Goal: Obtain resource: Obtain resource

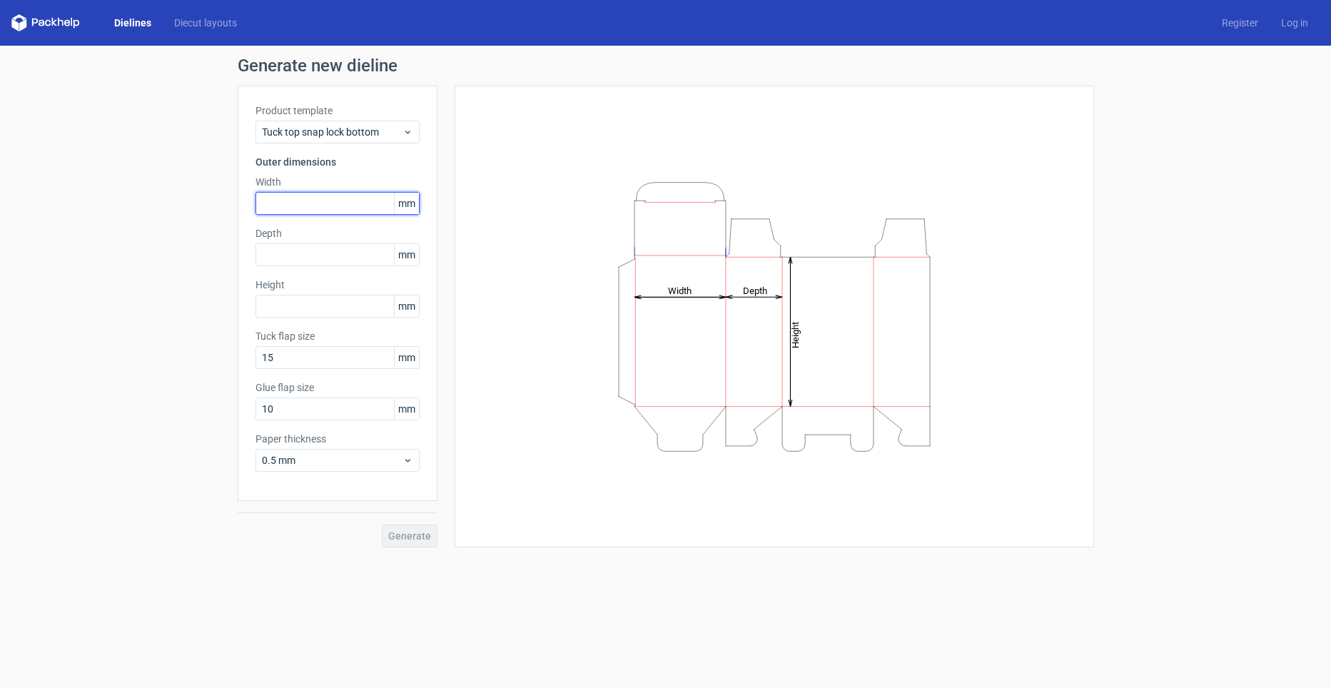
click at [357, 203] on input "text" at bounding box center [337, 203] width 164 height 23
type input "33"
click at [343, 249] on input "text" at bounding box center [337, 254] width 164 height 23
type input "33"
click at [312, 318] on div "Product template Tuck top snap lock bottom Outer dimensions Width 33 mm Depth 3…" at bounding box center [338, 293] width 200 height 415
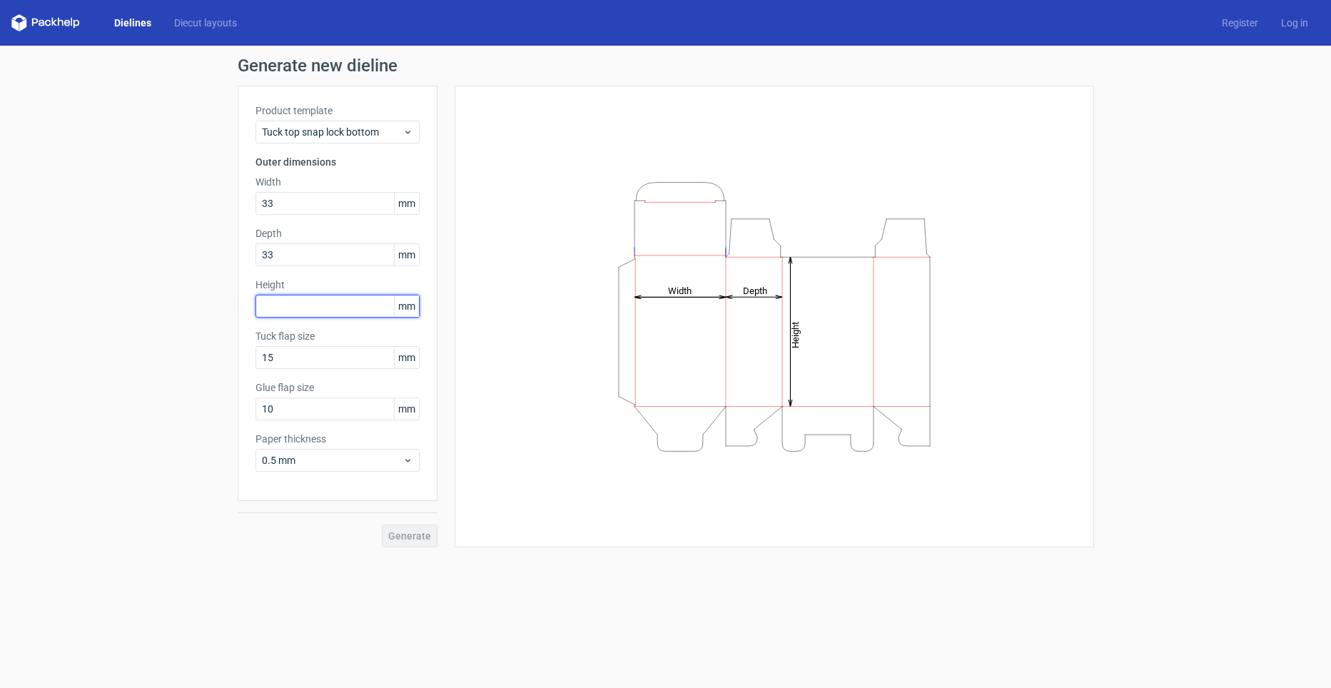
click at [327, 301] on input "text" at bounding box center [337, 306] width 164 height 23
type input "186"
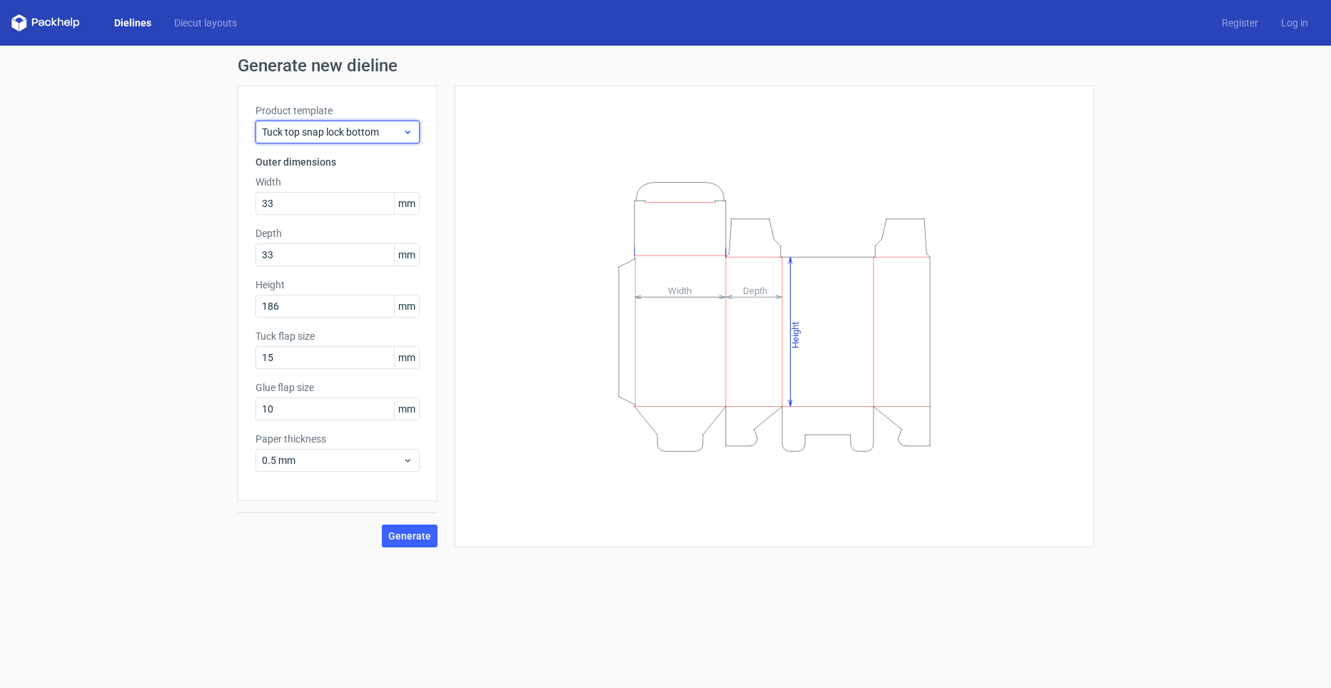
click at [376, 125] on span "Tuck top snap lock bottom" at bounding box center [332, 132] width 141 height 14
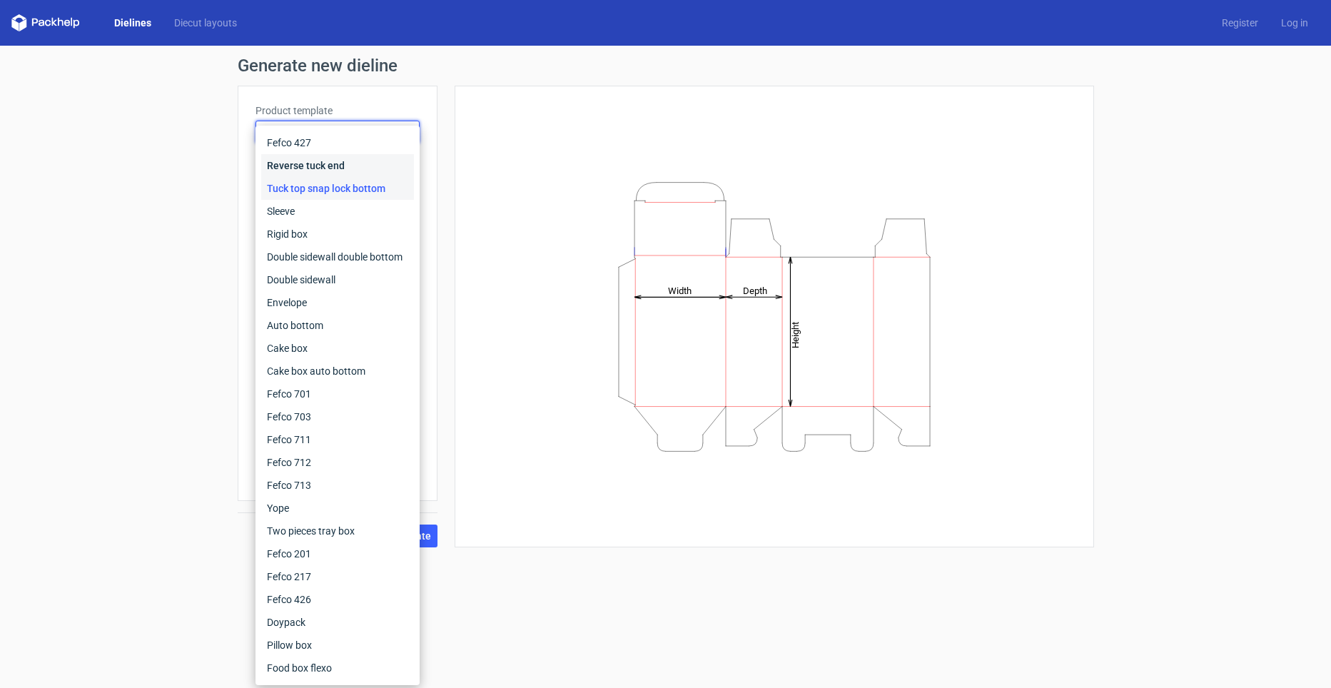
click at [350, 170] on div "Reverse tuck end" at bounding box center [337, 165] width 153 height 23
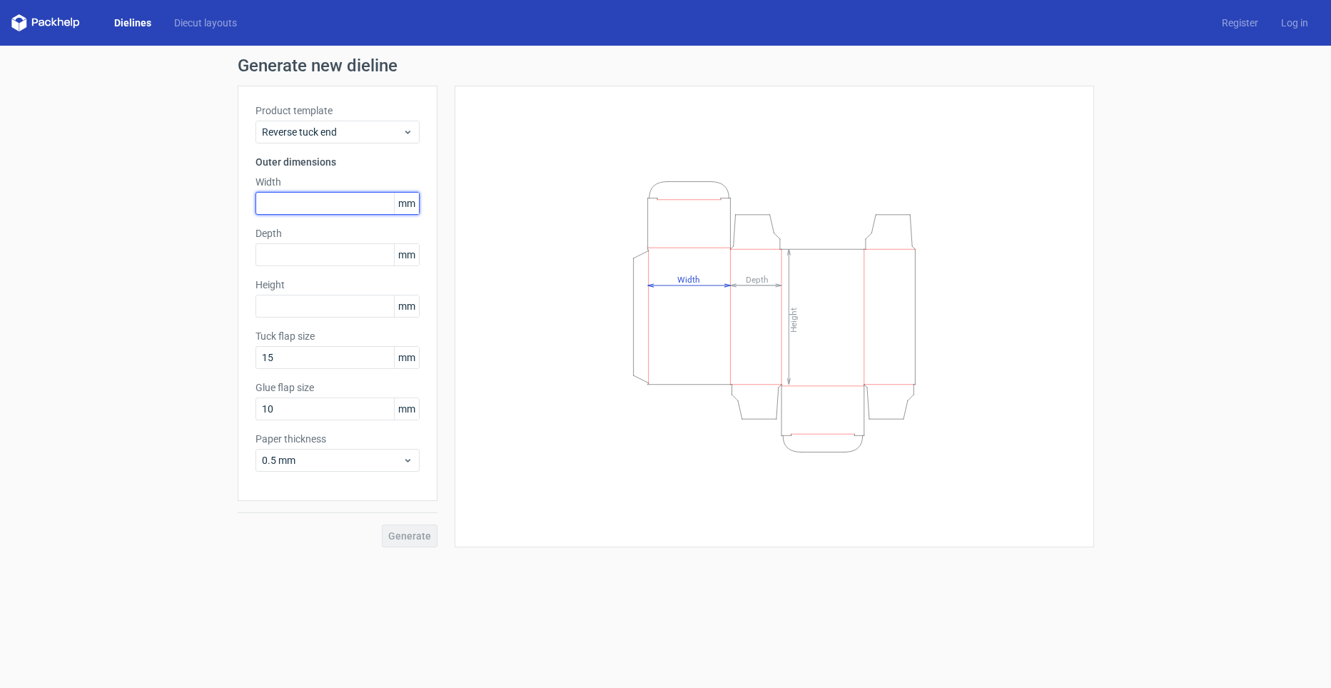
click at [306, 200] on input "text" at bounding box center [337, 203] width 164 height 23
type input "36"
click at [313, 246] on input "text" at bounding box center [337, 254] width 164 height 23
type input "36"
click at [293, 326] on div "Product template Reverse tuck end Outer dimensions Width 36 mm Depth 36 mm Heig…" at bounding box center [338, 293] width 200 height 415
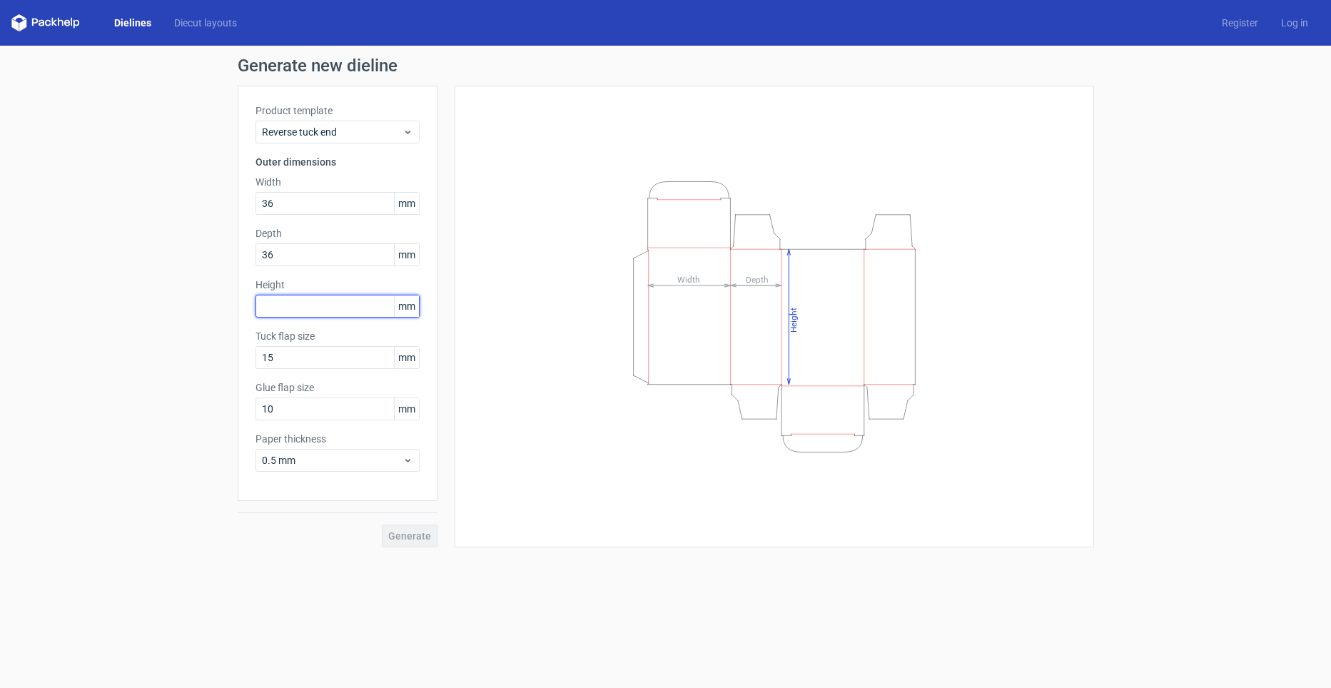
click at [298, 311] on input "text" at bounding box center [337, 306] width 164 height 23
type input "166"
click at [350, 461] on span "0.5 mm" at bounding box center [332, 460] width 141 height 14
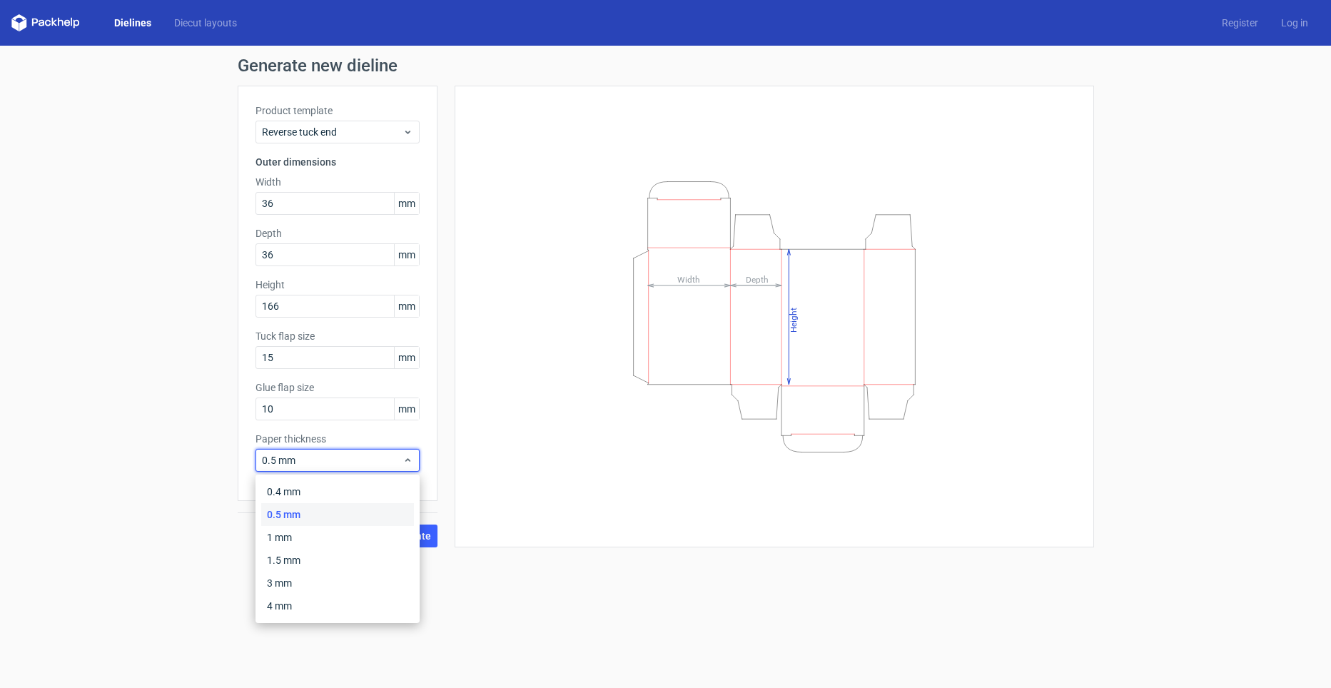
click at [319, 478] on div "0.4 mm 0.5 mm 1 mm 1.5 mm 3 mm 4 mm" at bounding box center [337, 549] width 164 height 148
click at [309, 490] on div "0.4 mm" at bounding box center [337, 491] width 153 height 23
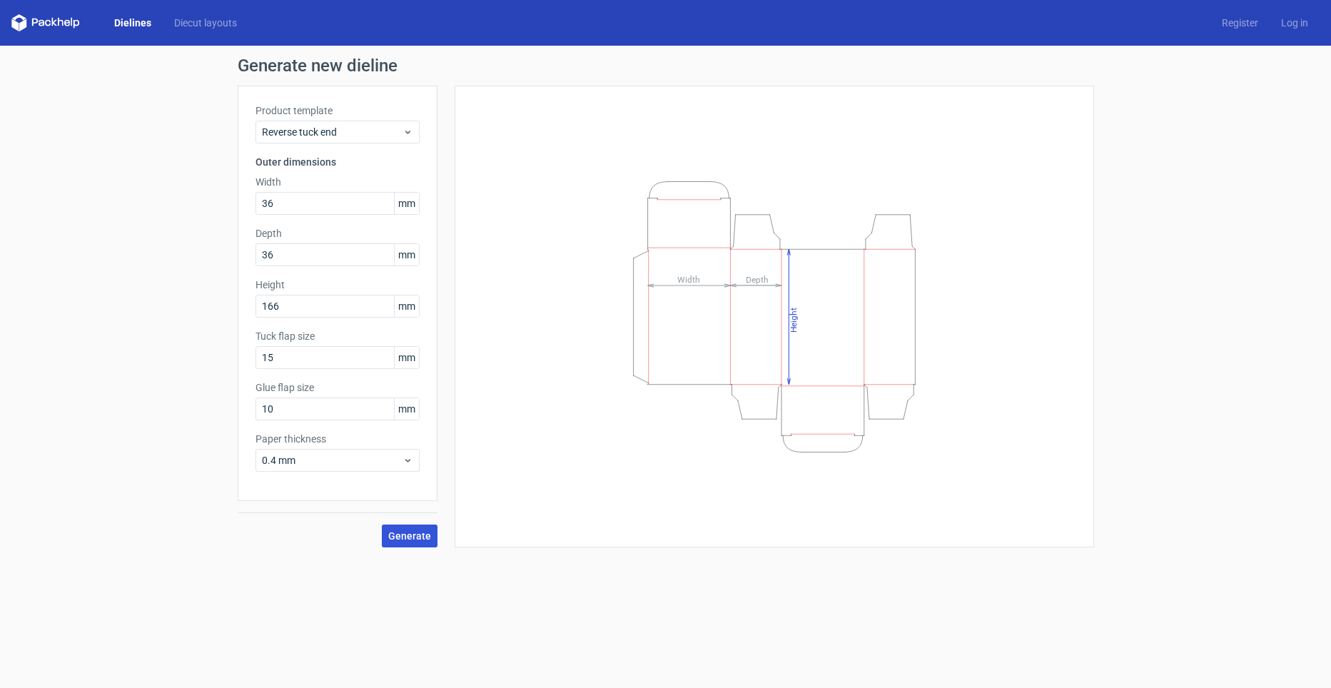
click at [430, 533] on span "Generate" at bounding box center [409, 536] width 43 height 10
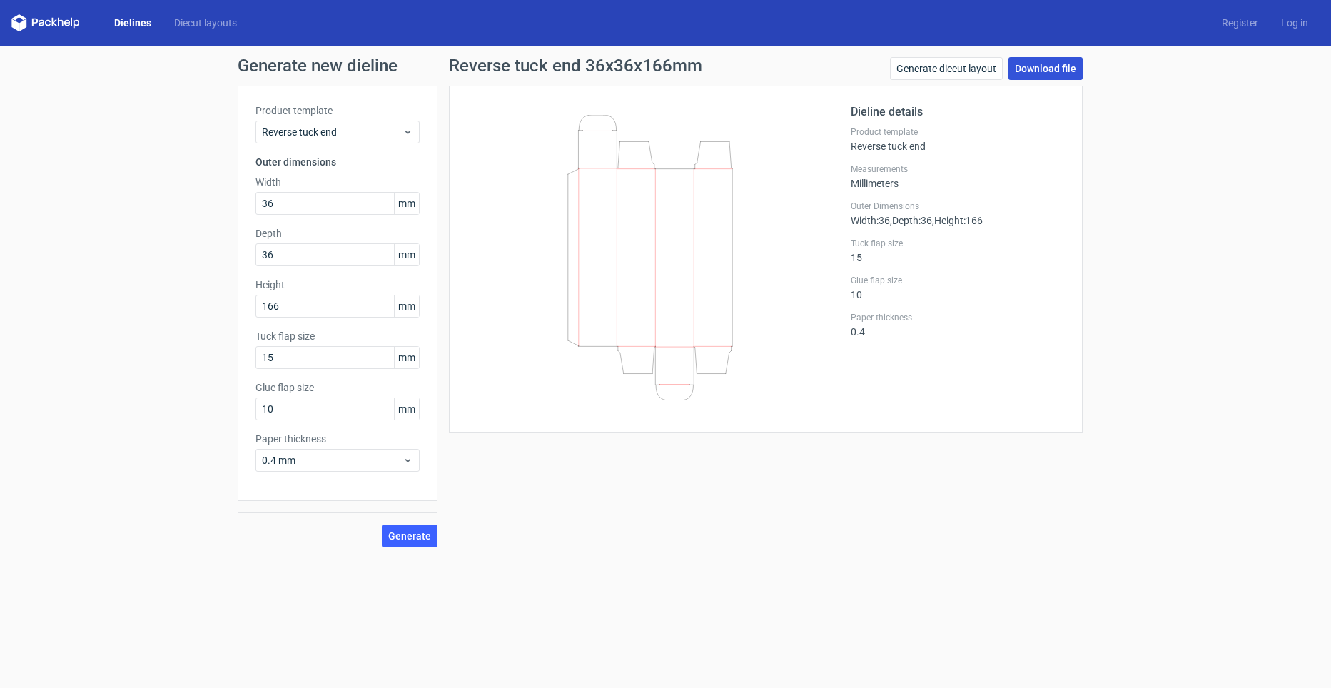
click at [1025, 60] on link "Download file" at bounding box center [1045, 68] width 74 height 23
